Goal: Information Seeking & Learning: Understand process/instructions

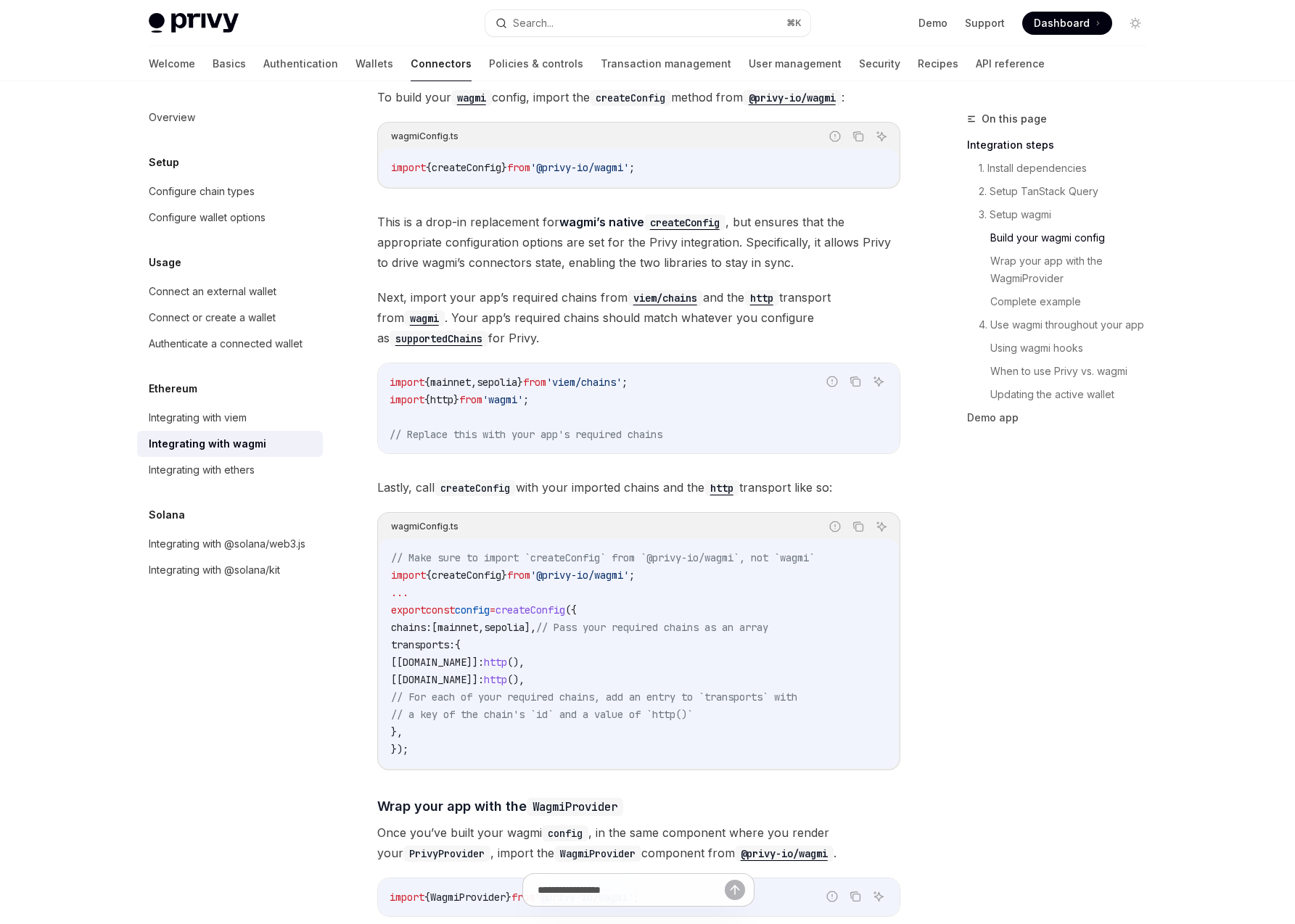
scroll to position [1310, 0]
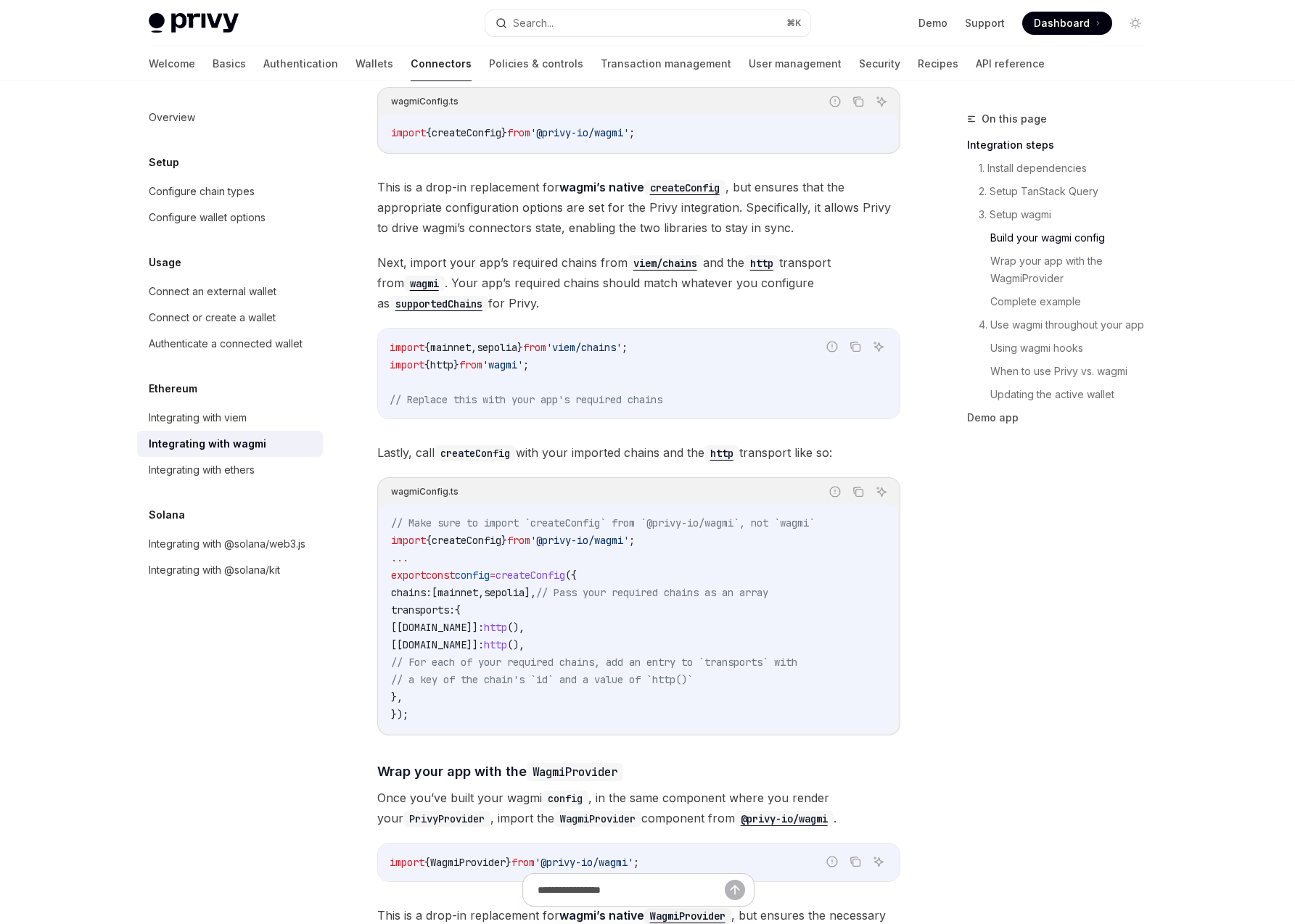
click at [440, 603] on span "transports:" at bounding box center [423, 609] width 64 height 13
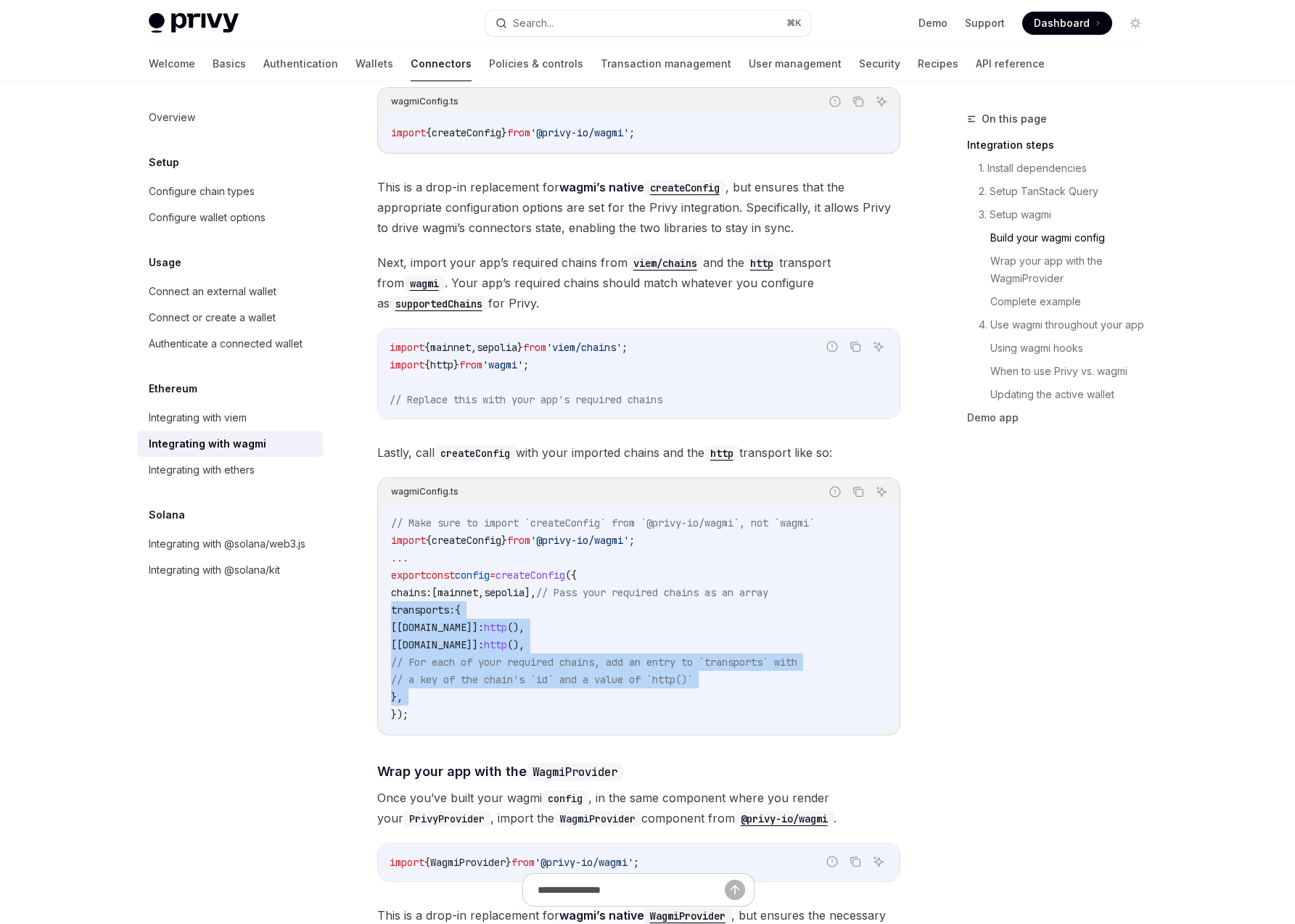
drag, startPoint x: 440, startPoint y: 596, endPoint x: 447, endPoint y: 679, distance: 83.3
click at [447, 679] on code "// Make sure to import `createConfig` from `@privy-io/wagmi`, not `wagmi` impor…" at bounding box center [638, 618] width 495 height 209
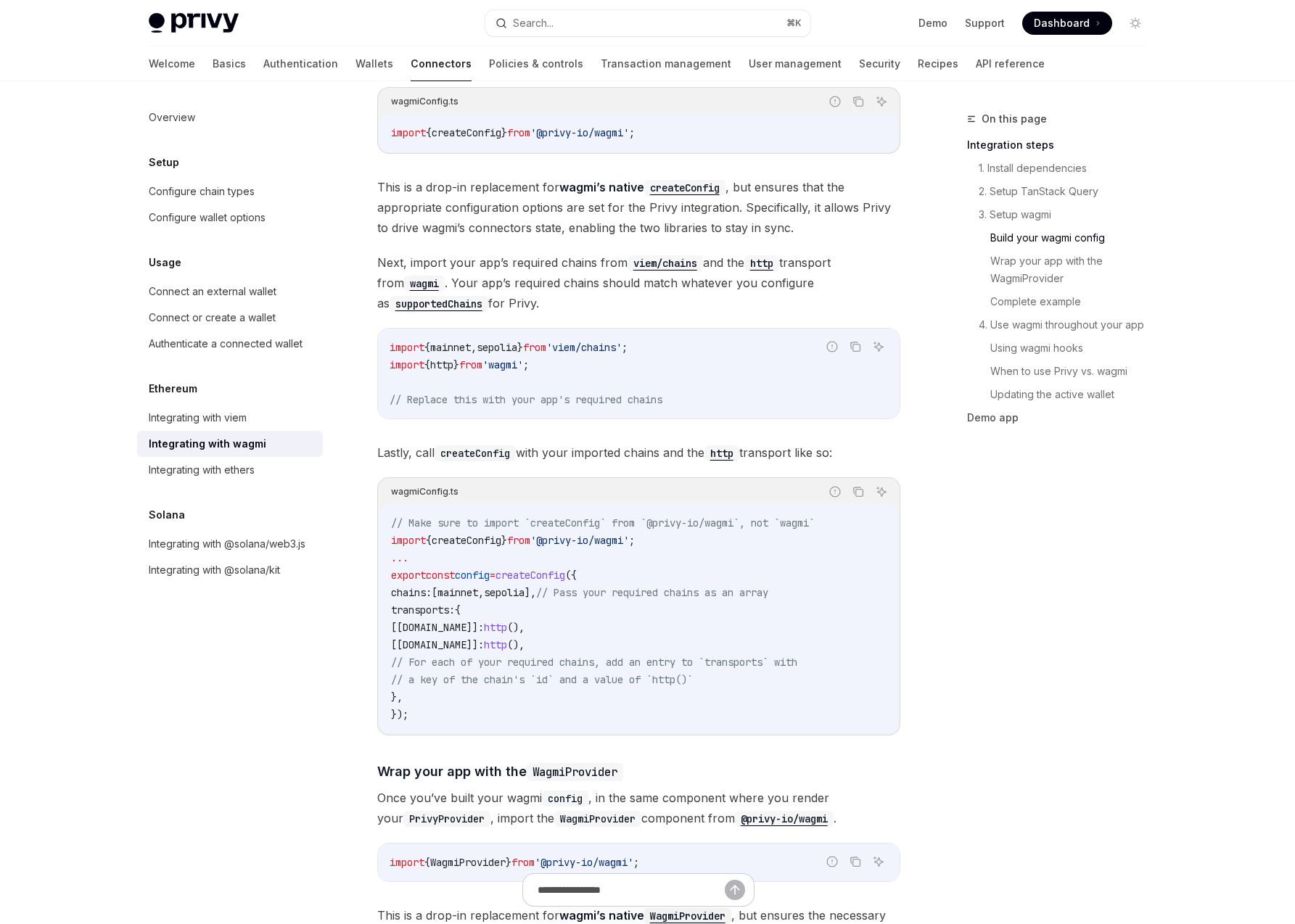
click at [565, 569] on span "createConfig" at bounding box center [530, 575] width 69 height 13
click at [597, 516] on span "// Make sure to import `createConfig` from `@privy-io/wagmi`, not `wagmi`" at bounding box center [602, 522] width 424 height 13
click at [557, 569] on span "createConfig" at bounding box center [530, 575] width 69 height 13
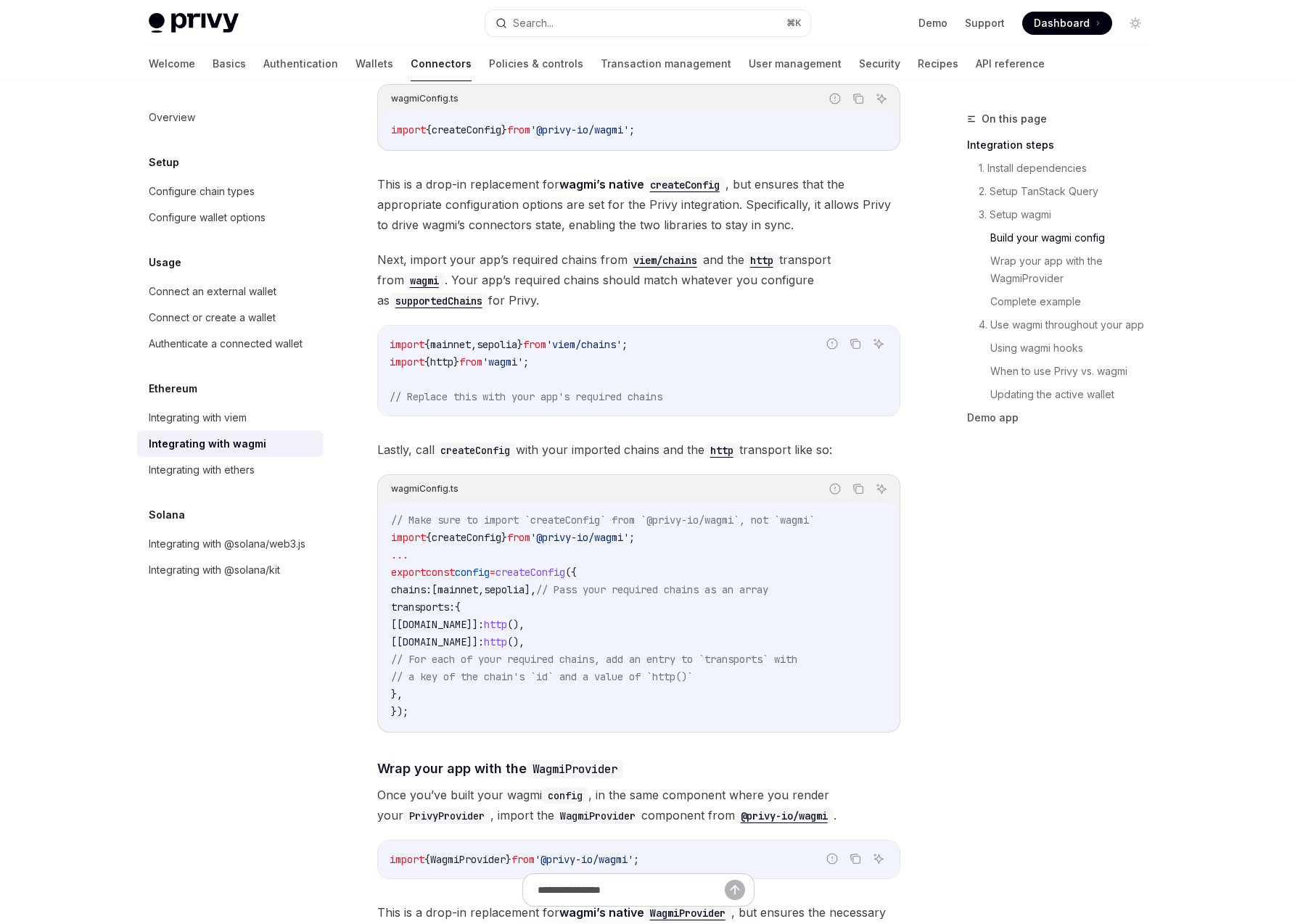
drag, startPoint x: 557, startPoint y: 562, endPoint x: 586, endPoint y: 562, distance: 29.0
click at [565, 566] on span "createConfig" at bounding box center [530, 572] width 69 height 13
click at [484, 618] on span "[[DOMAIN_NAME]]:" at bounding box center [438, 624] width 93 height 13
click at [524, 584] on span "sepolia" at bounding box center [504, 590] width 41 height 13
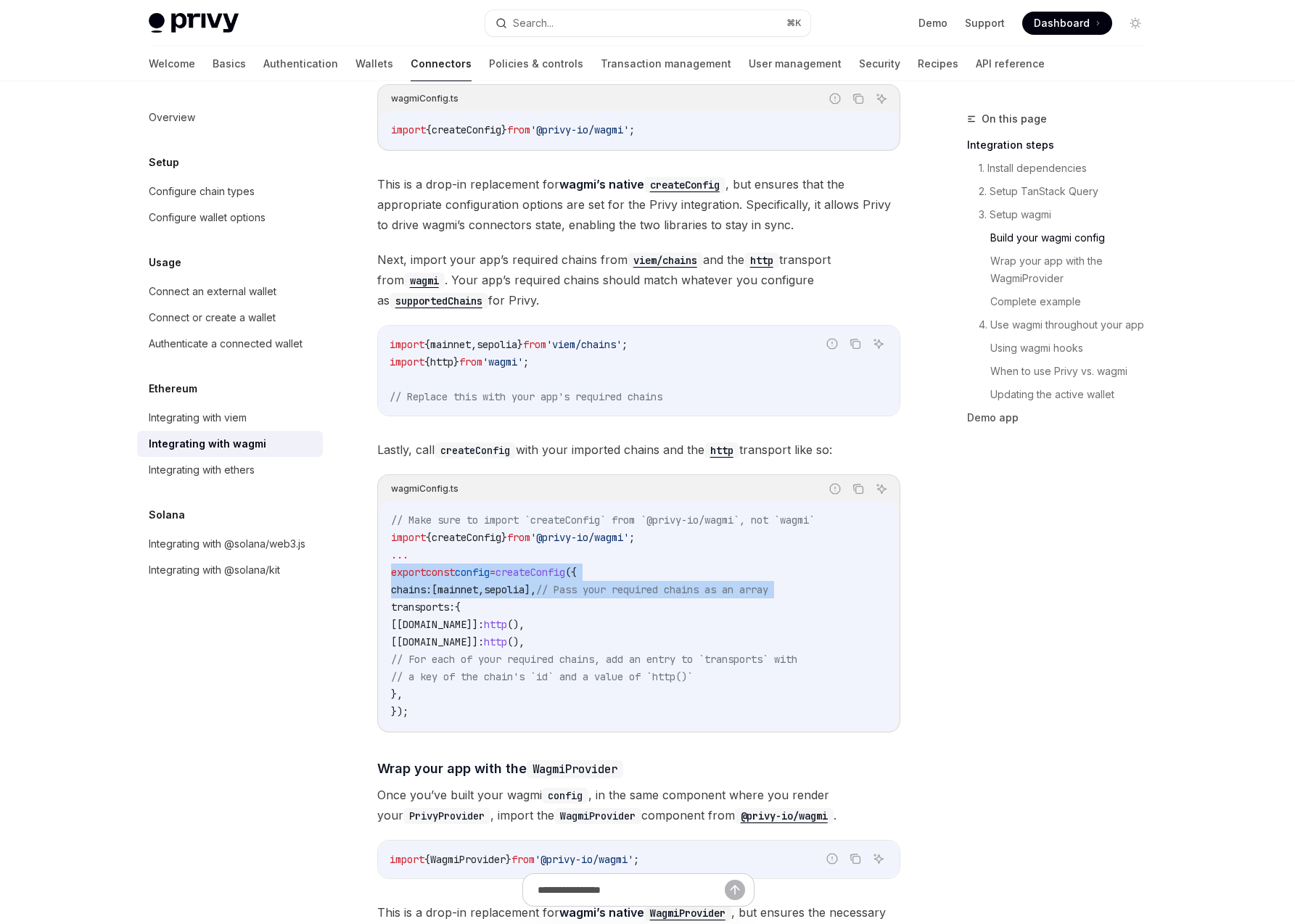
drag, startPoint x: 549, startPoint y: 568, endPoint x: 555, endPoint y: 557, distance: 12.5
click at [555, 557] on code "// Make sure to import `createConfig` from `@privy-io/wagmi`, not `wagmi` impor…" at bounding box center [638, 615] width 495 height 209
click at [555, 566] on span "createConfig" at bounding box center [530, 572] width 69 height 13
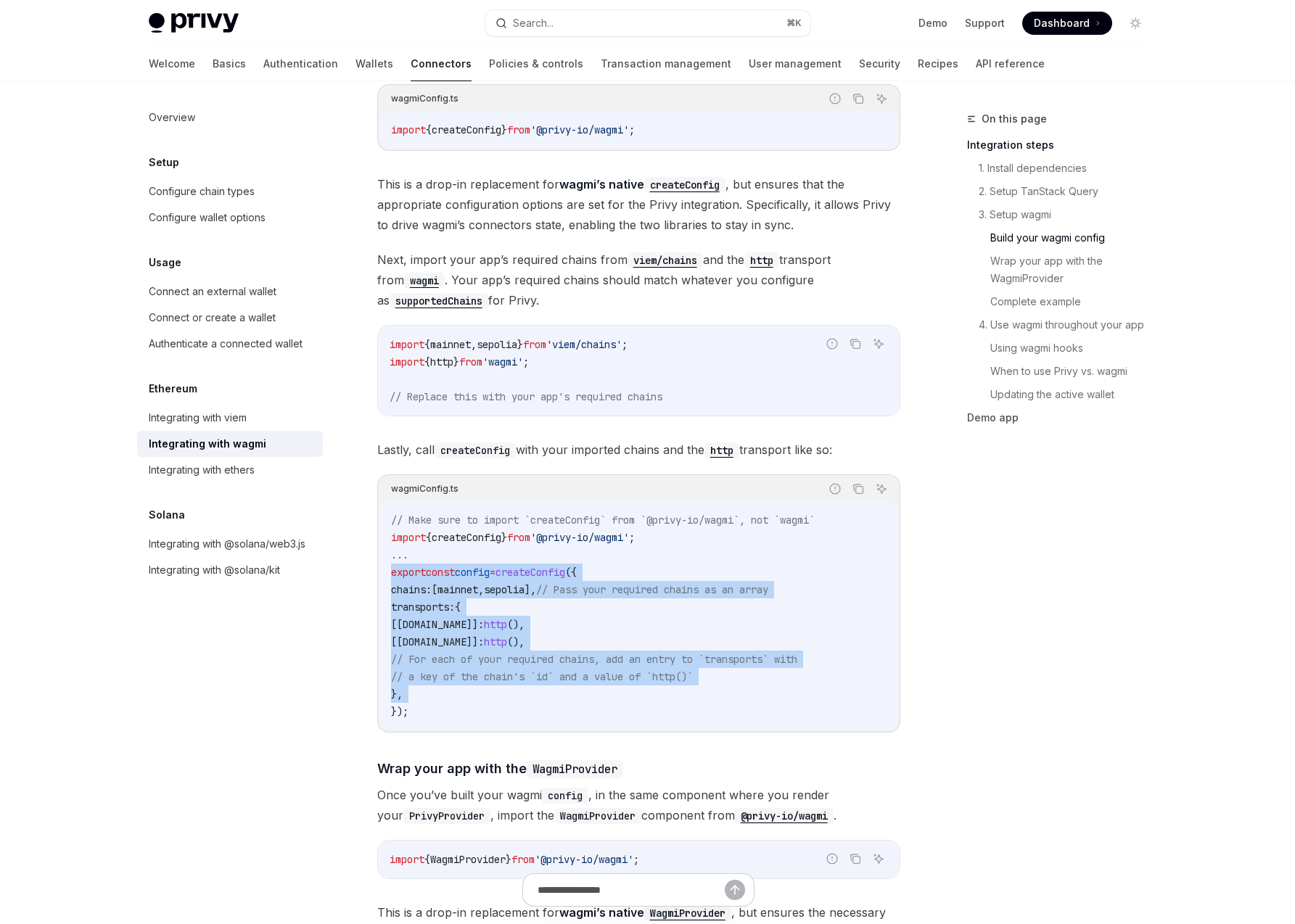
drag, startPoint x: 555, startPoint y: 557, endPoint x: 522, endPoint y: 675, distance: 122.5
click at [522, 675] on code "// Make sure to import `createConfig` from `@privy-io/wagmi`, not `wagmi` impor…" at bounding box center [638, 615] width 495 height 209
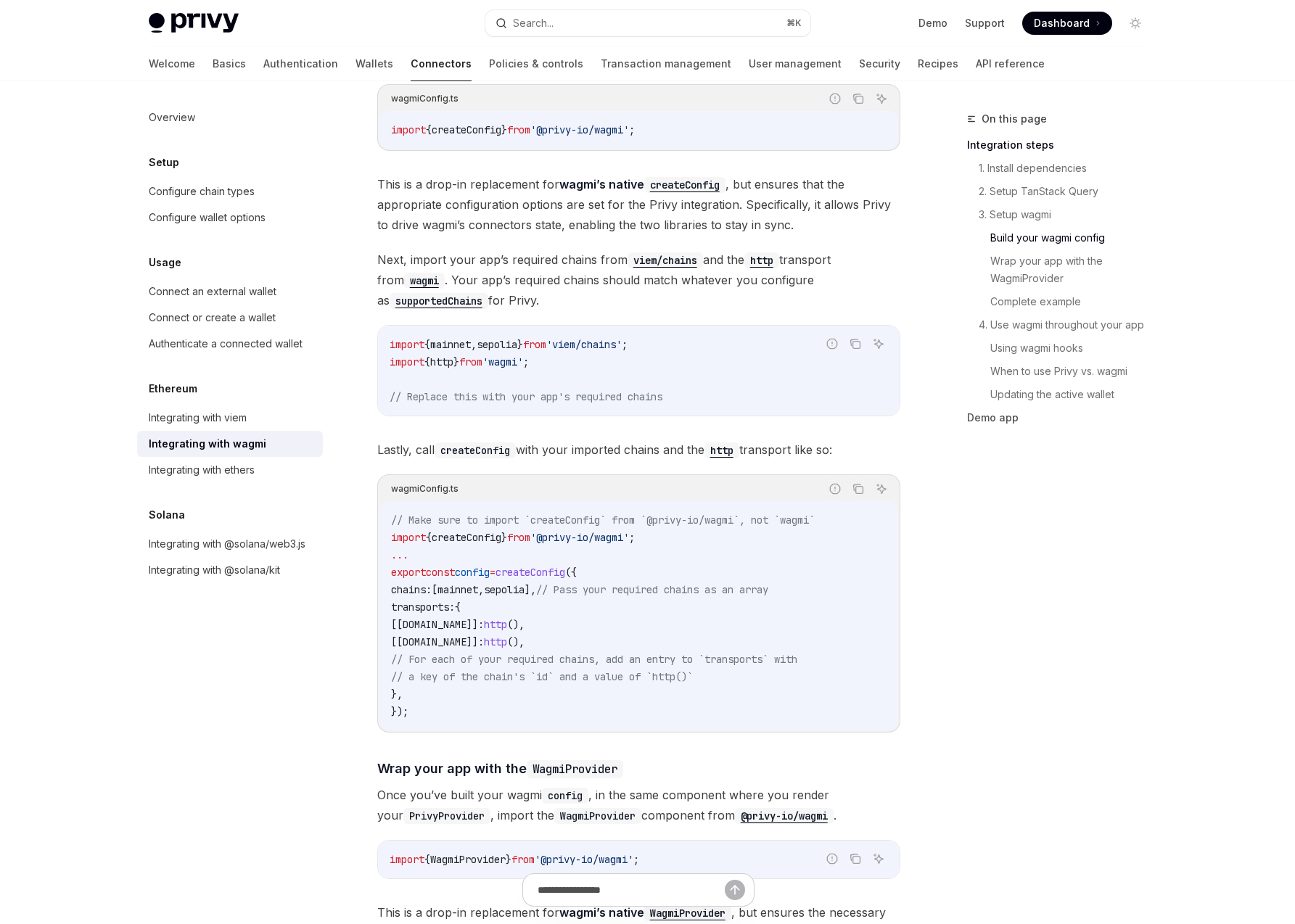
click at [514, 680] on code "// Make sure to import `createConfig` from `@privy-io/wagmi`, not `wagmi` impor…" at bounding box center [638, 615] width 495 height 209
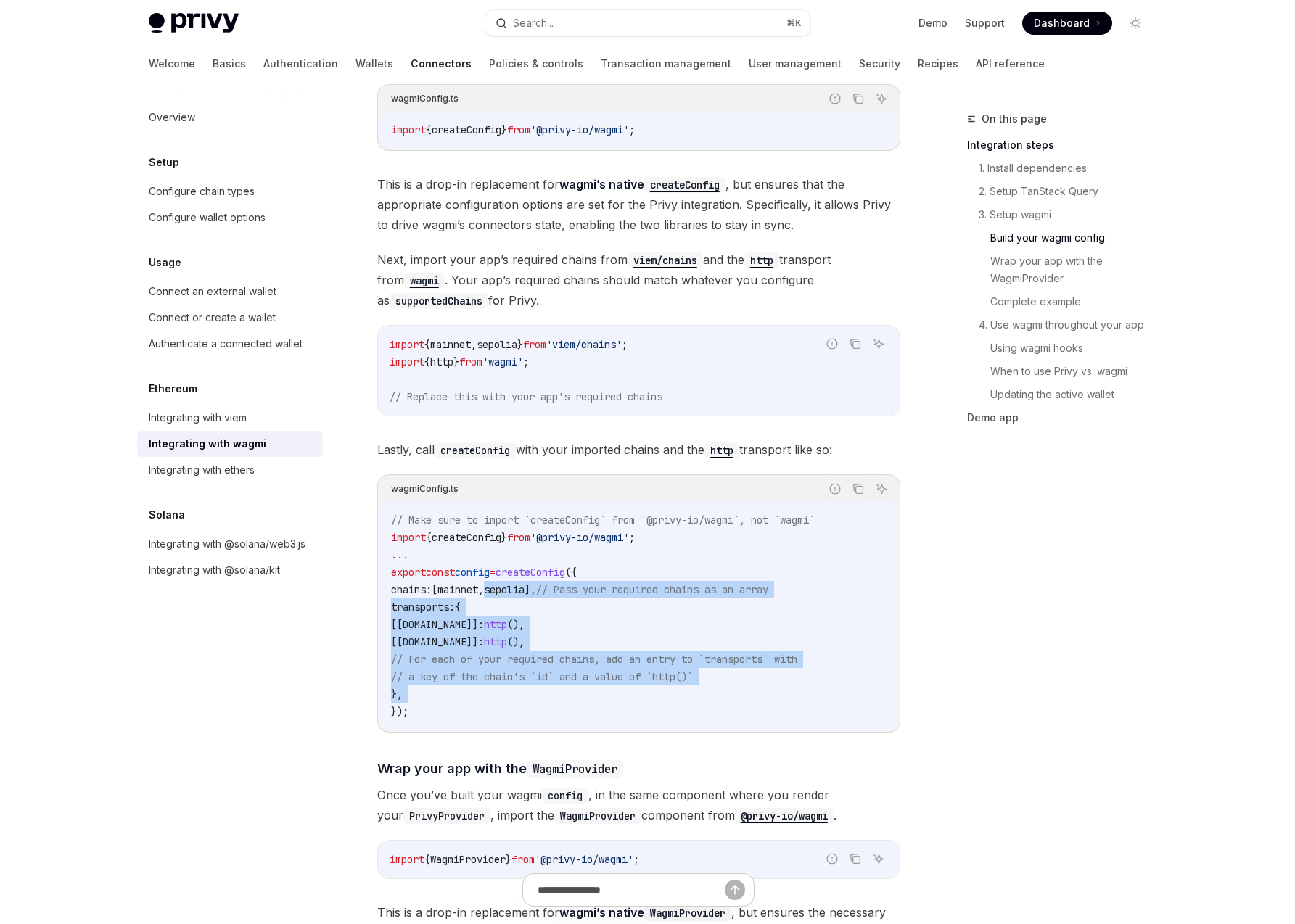
drag, startPoint x: 514, startPoint y: 680, endPoint x: 505, endPoint y: 583, distance: 97.4
click at [505, 583] on code "// Make sure to import `createConfig` from `@privy-io/wagmi`, not `wagmi` impor…" at bounding box center [638, 615] width 495 height 209
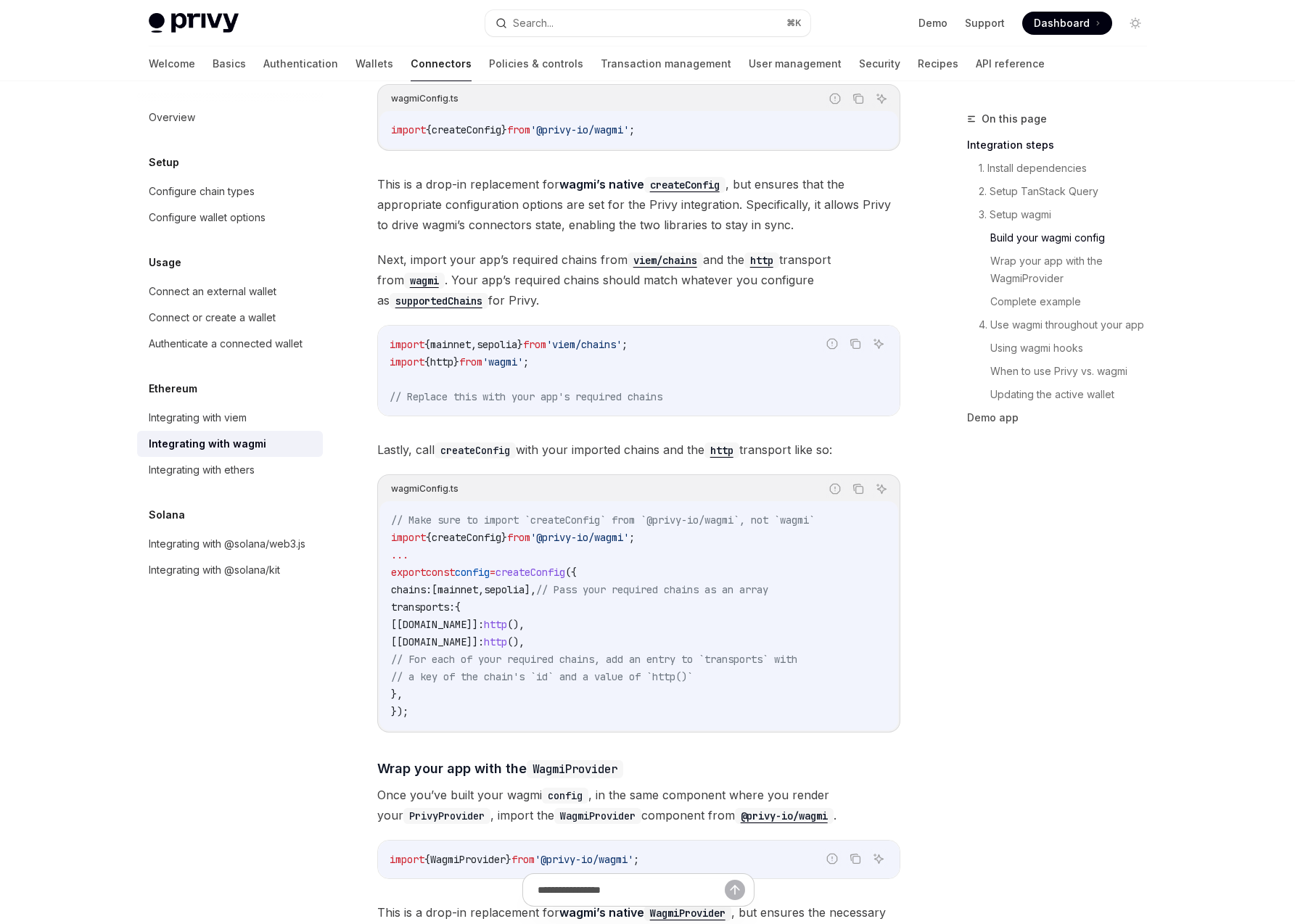
click at [505, 583] on code "// Make sure to import `createConfig` from `@privy-io/wagmi`, not `wagmi` impor…" at bounding box center [638, 615] width 495 height 209
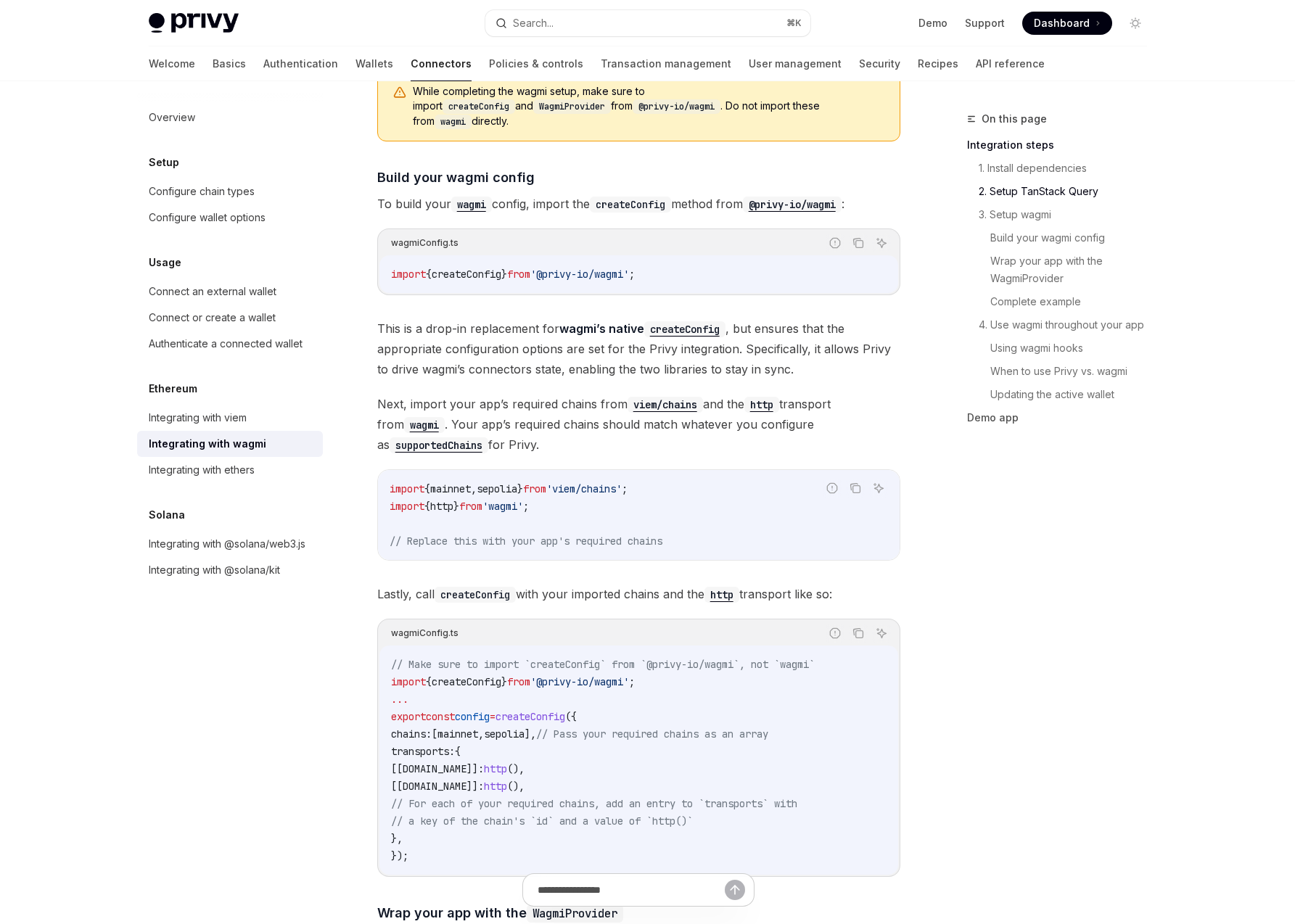
scroll to position [27, 0]
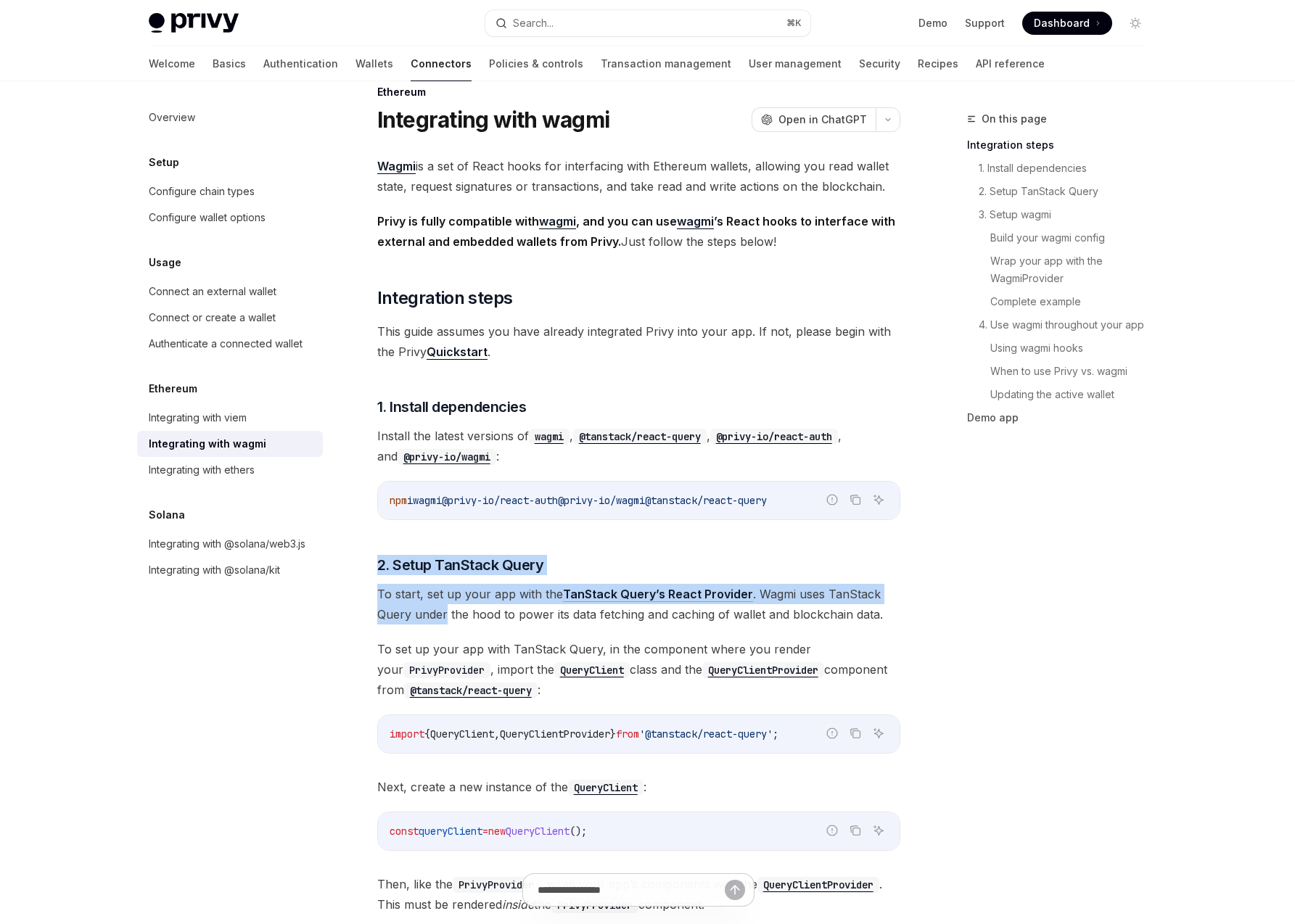
drag, startPoint x: 447, startPoint y: 609, endPoint x: 442, endPoint y: 553, distance: 56.2
